Goal: Navigation & Orientation: Find specific page/section

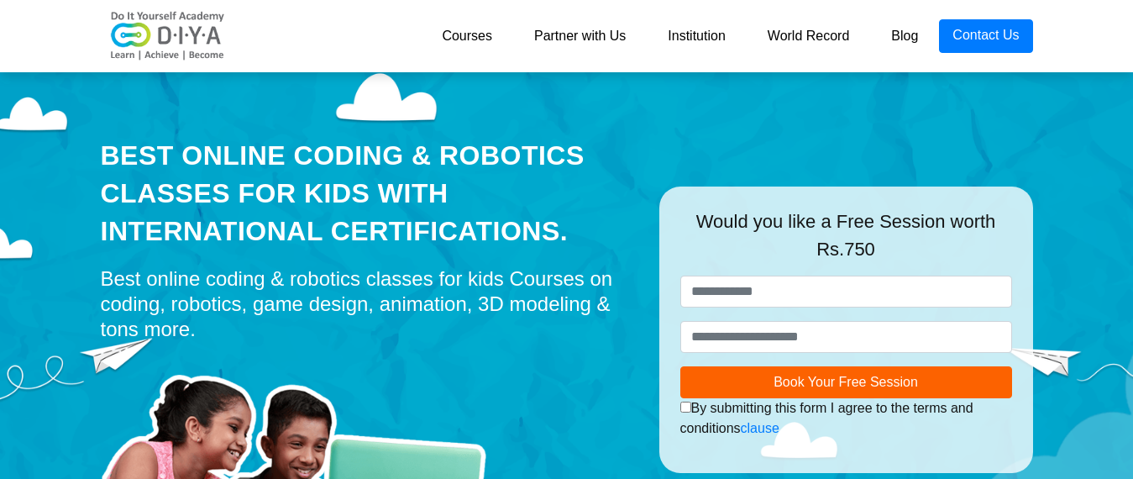
click at [490, 39] on link "Courses" at bounding box center [467, 36] width 92 height 34
click at [477, 34] on link "Courses" at bounding box center [467, 36] width 92 height 34
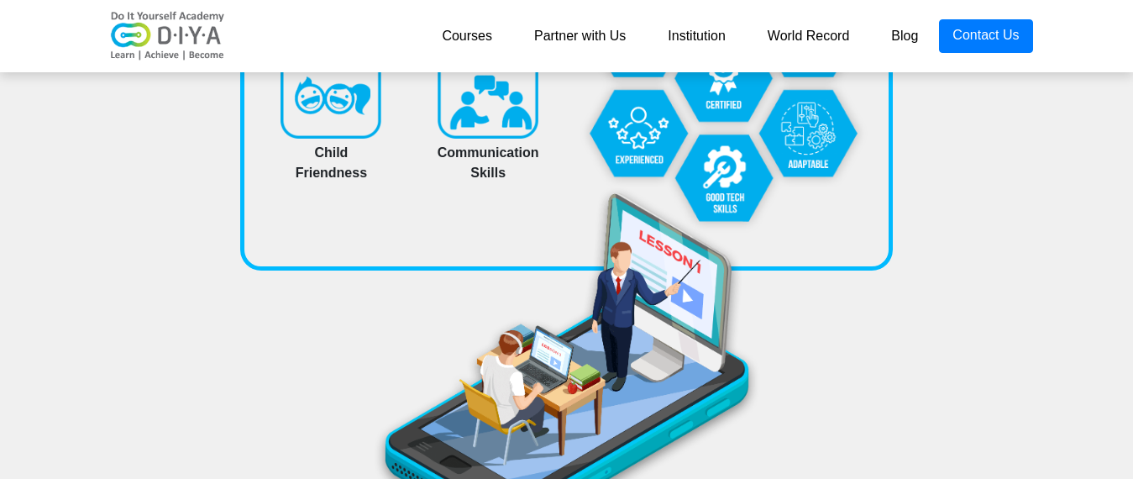
scroll to position [6490, 0]
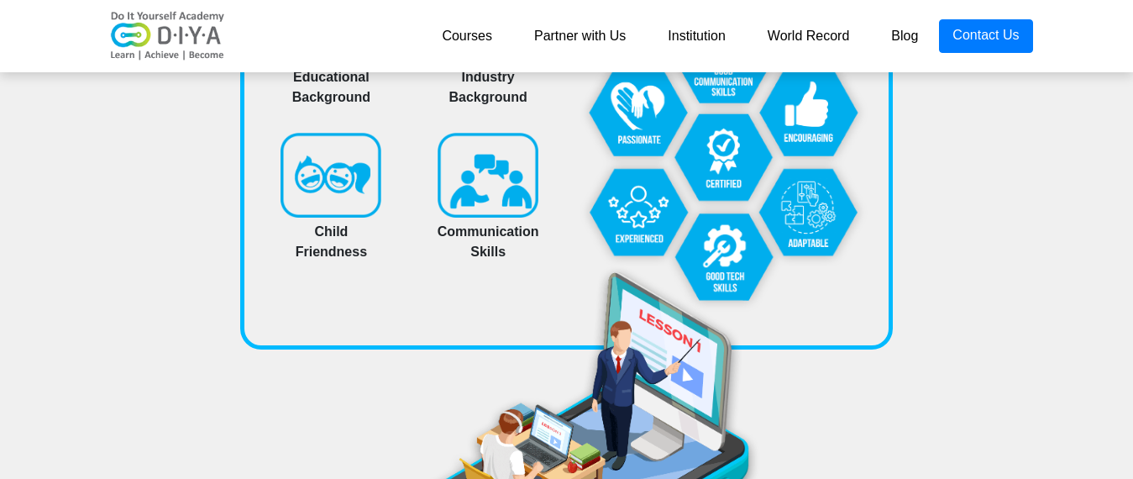
click at [915, 36] on link "Blog" at bounding box center [904, 36] width 69 height 34
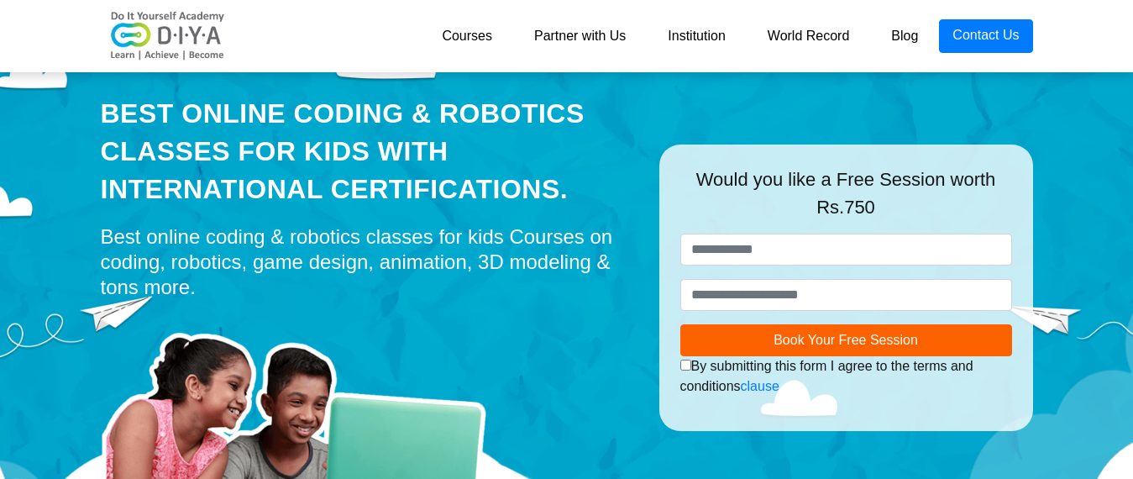
scroll to position [0, 0]
